Goal: Task Accomplishment & Management: Use online tool/utility

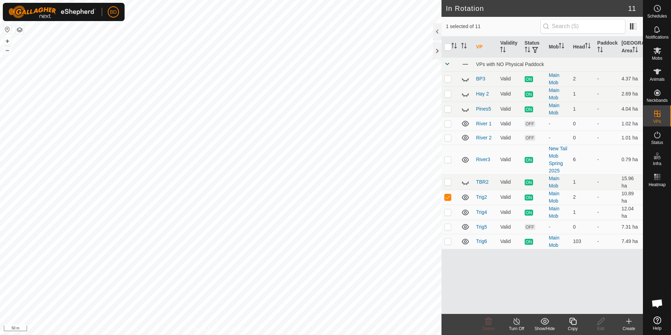
click at [518, 325] on div "Turn Off" at bounding box center [517, 328] width 28 height 6
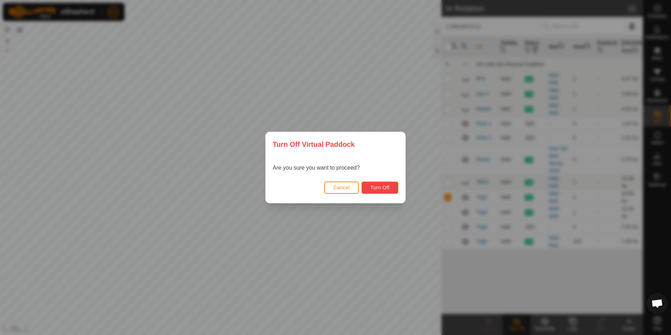
click at [387, 188] on span "Turn Off" at bounding box center [379, 188] width 19 height 6
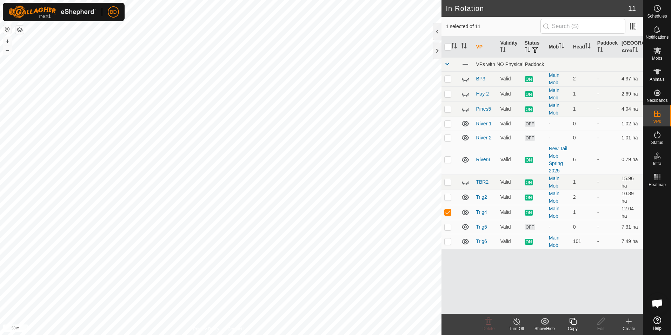
checkbox input "true"
checkbox input "false"
click at [521, 326] on div "Turn Off" at bounding box center [517, 328] width 28 height 6
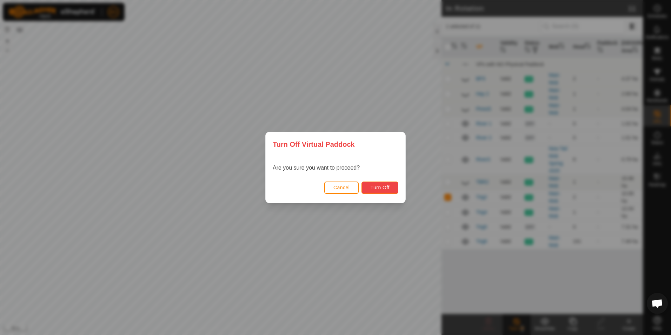
click at [382, 189] on span "Turn Off" at bounding box center [379, 188] width 19 height 6
